Goal: Check status: Check status

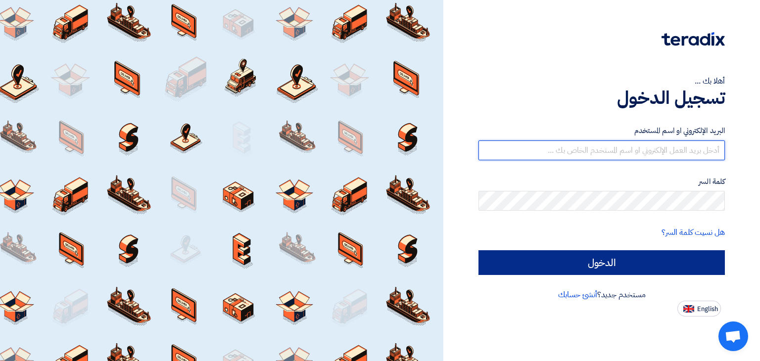
type input "[EMAIL_ADDRESS][DOMAIN_NAME]"
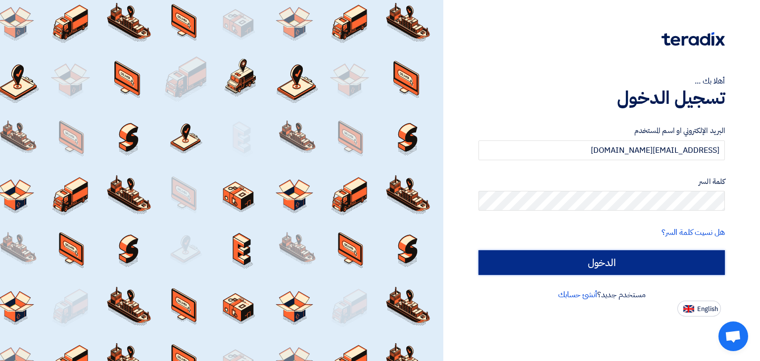
click at [621, 258] on input "الدخول" at bounding box center [601, 262] width 246 height 25
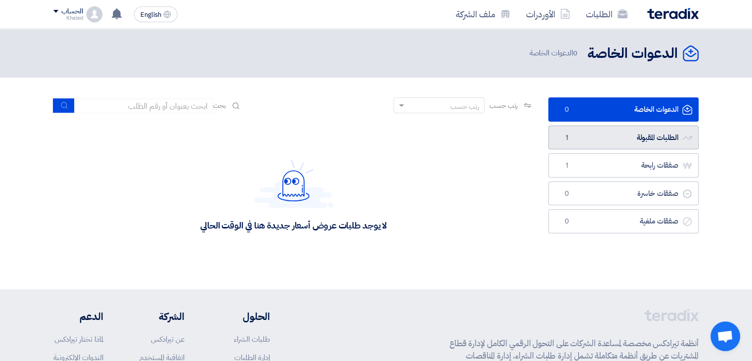
click at [591, 142] on link "الطلبات المقبولة الطلبات المقبولة 1" at bounding box center [623, 138] width 150 height 24
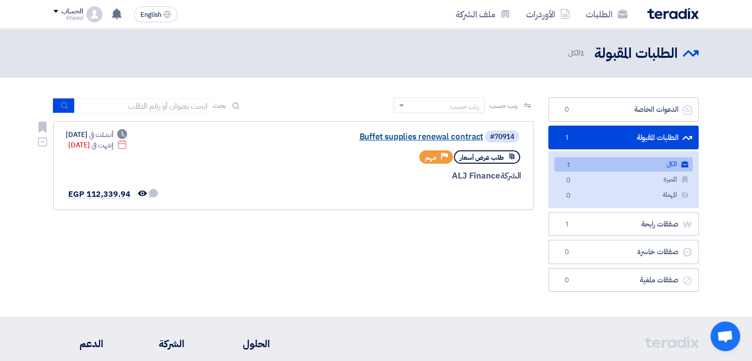
click at [441, 135] on link "Buffet supplies renewal contract" at bounding box center [384, 137] width 198 height 9
